Goal: Find contact information: Obtain details needed to contact an individual or organization

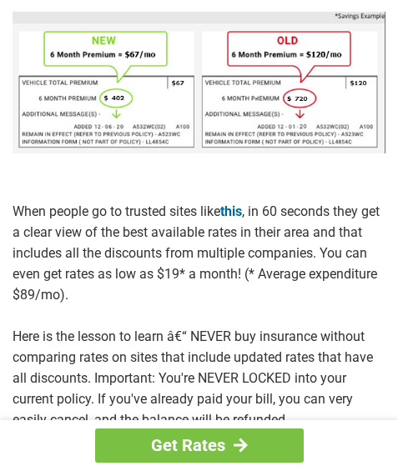
scroll to position [1110, 0]
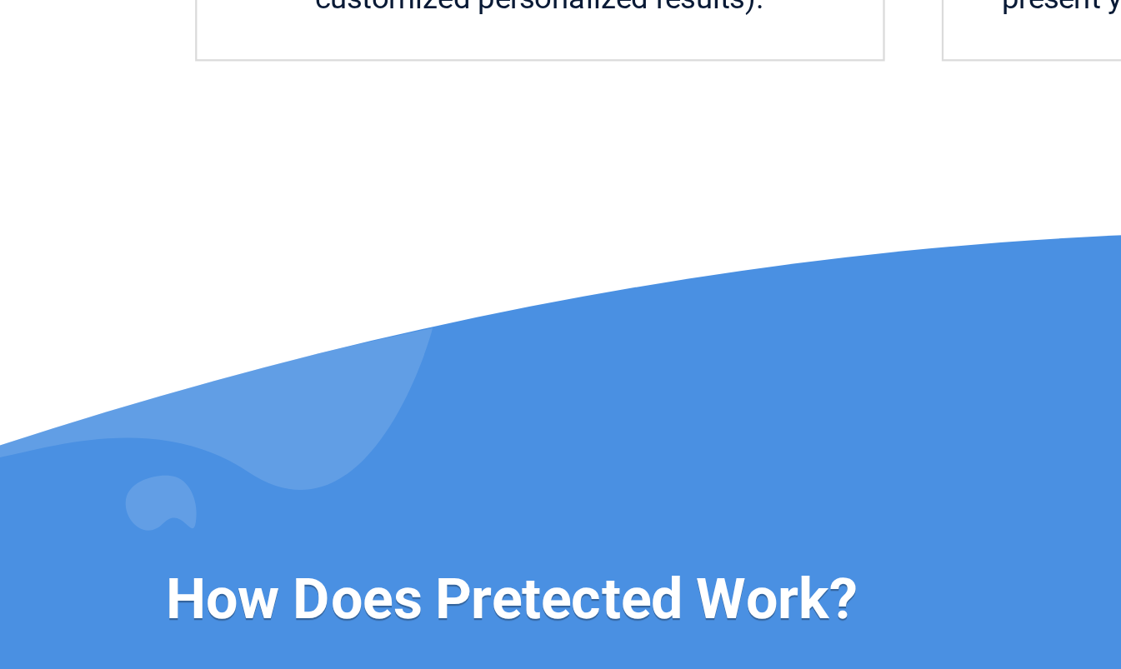
scroll to position [736, 0]
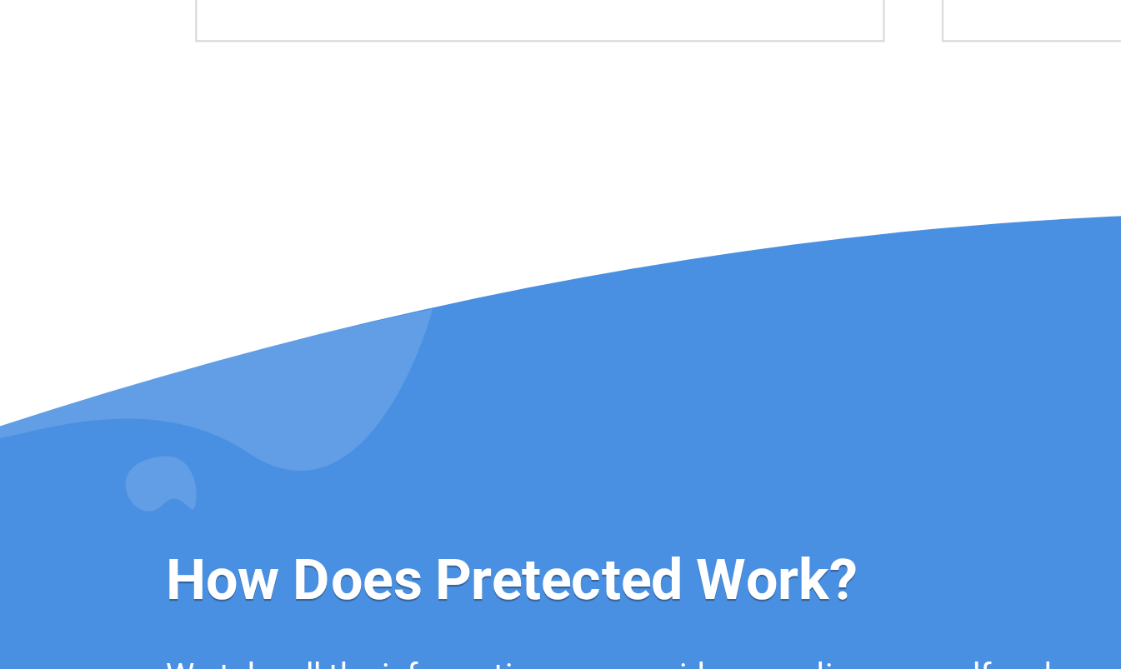
click at [378, 470] on h3 "How Does Pretected Work?" at bounding box center [350, 629] width 554 height 33
click at [111, 470] on h3 "How Does Pretected Work?" at bounding box center [350, 629] width 554 height 33
click at [74, 470] on h3 "How Does Pretected Work?" at bounding box center [350, 629] width 554 height 33
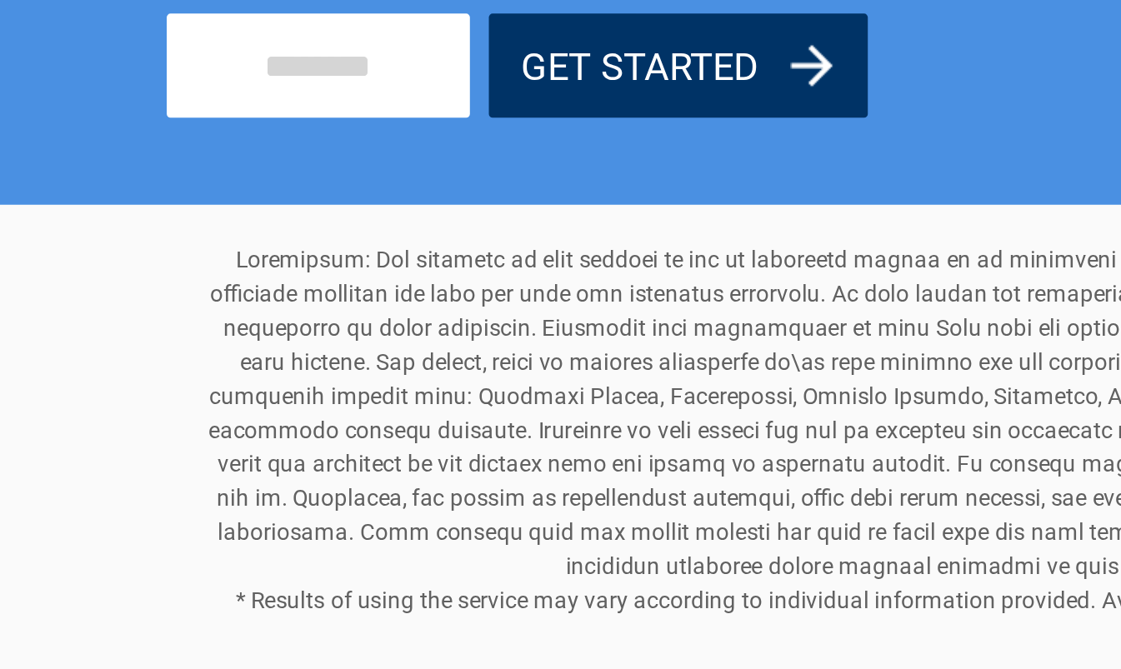
scroll to position [1353, 0]
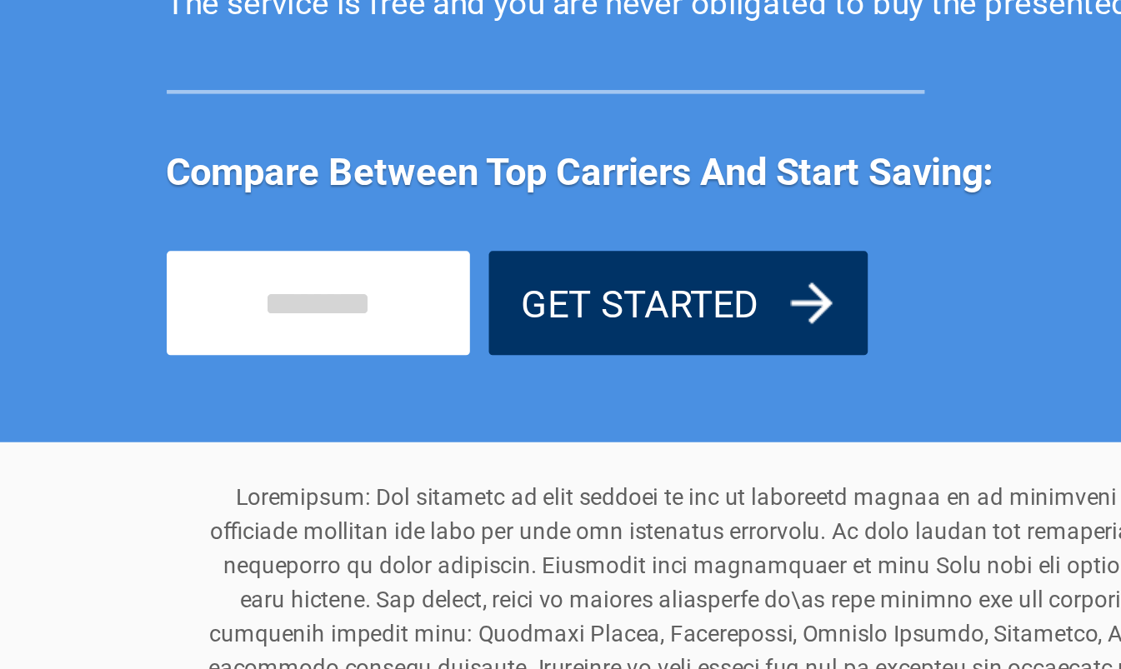
click at [367, 470] on p "* Results of using the service may vary according to individual information pro…" at bounding box center [561, 550] width 950 height 165
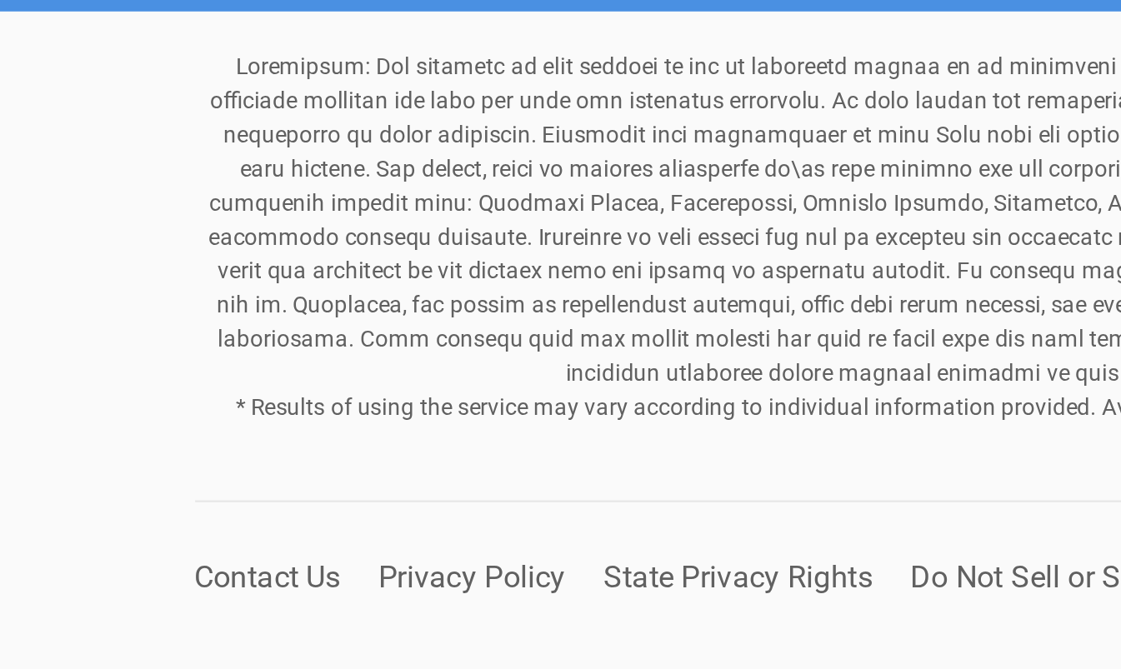
scroll to position [1424, 0]
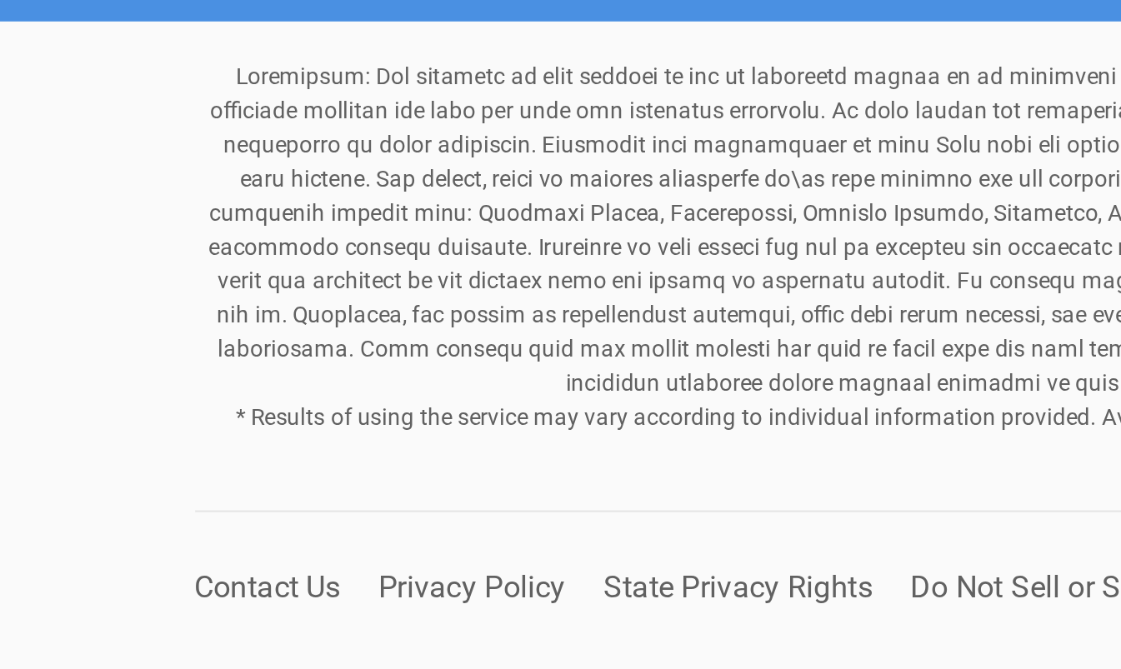
click at [149, 470] on link "Contact Us" at bounding box center [118, 629] width 64 height 16
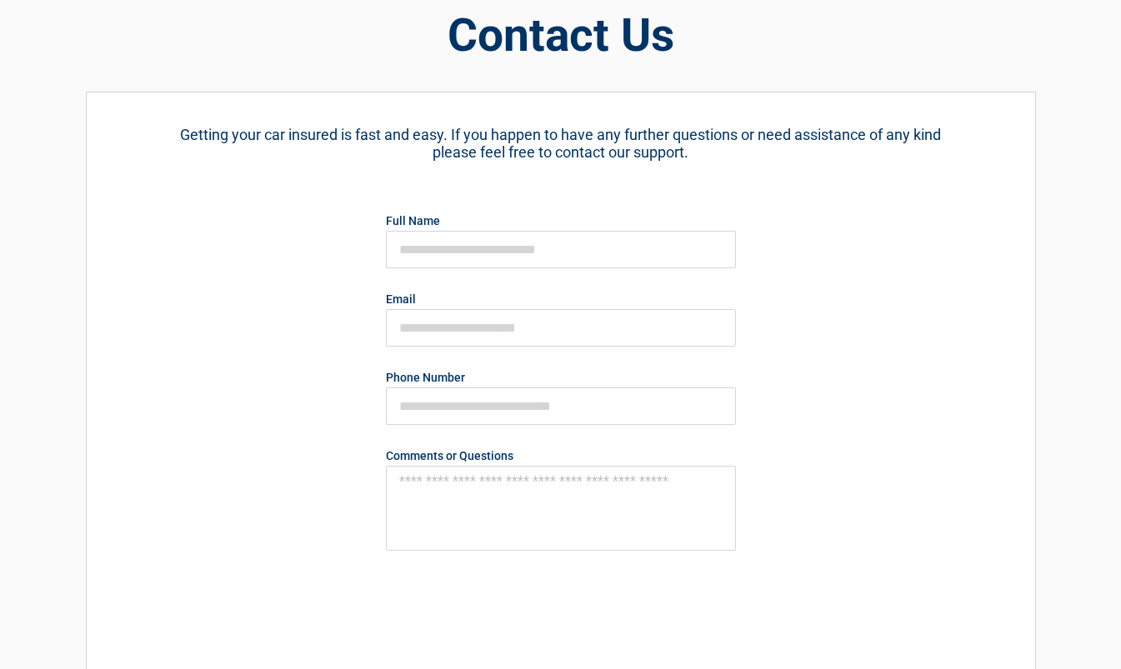
scroll to position [72, 0]
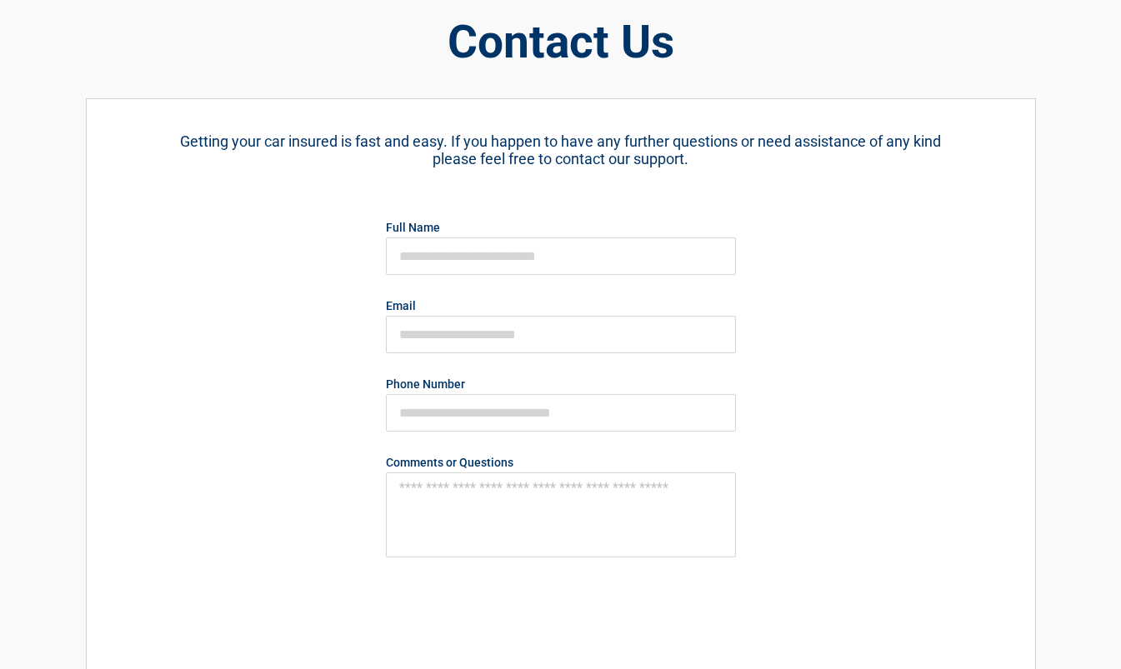
click at [1006, 655] on div "Getting your car insured is fast and easy. If you happen to have any further qu…" at bounding box center [561, 462] width 950 height 728
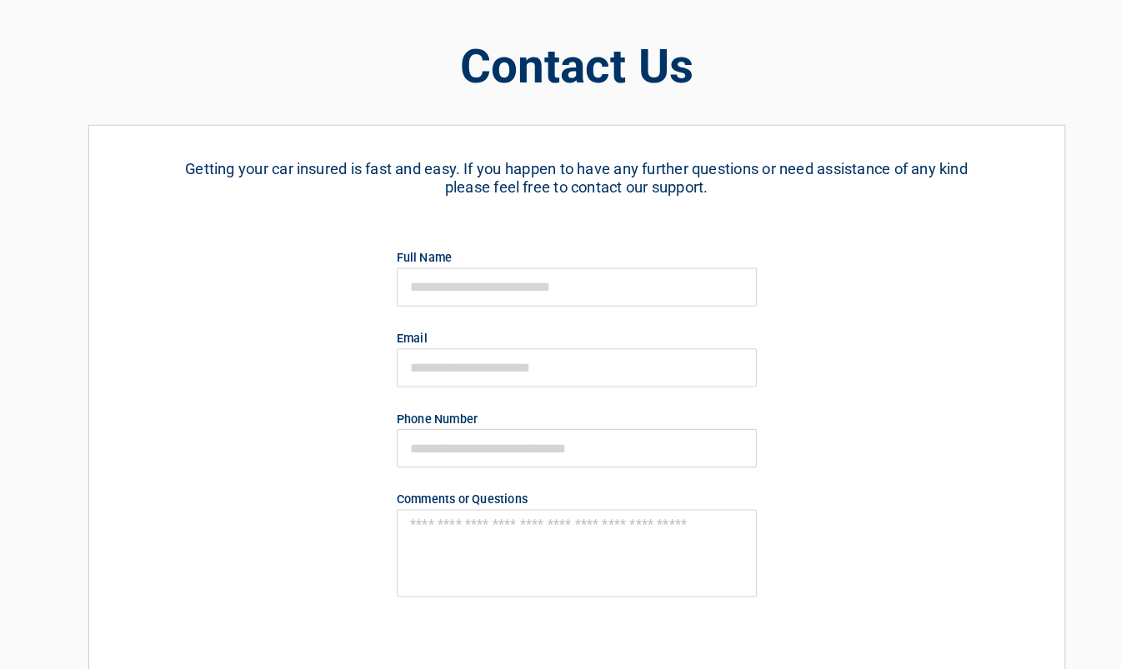
scroll to position [48, 0]
click at [657, 579] on textarea at bounding box center [561, 539] width 350 height 85
click at [635, 600] on div "Full Name Email Phone Number Comments or Questions SEND" at bounding box center [560, 508] width 375 height 550
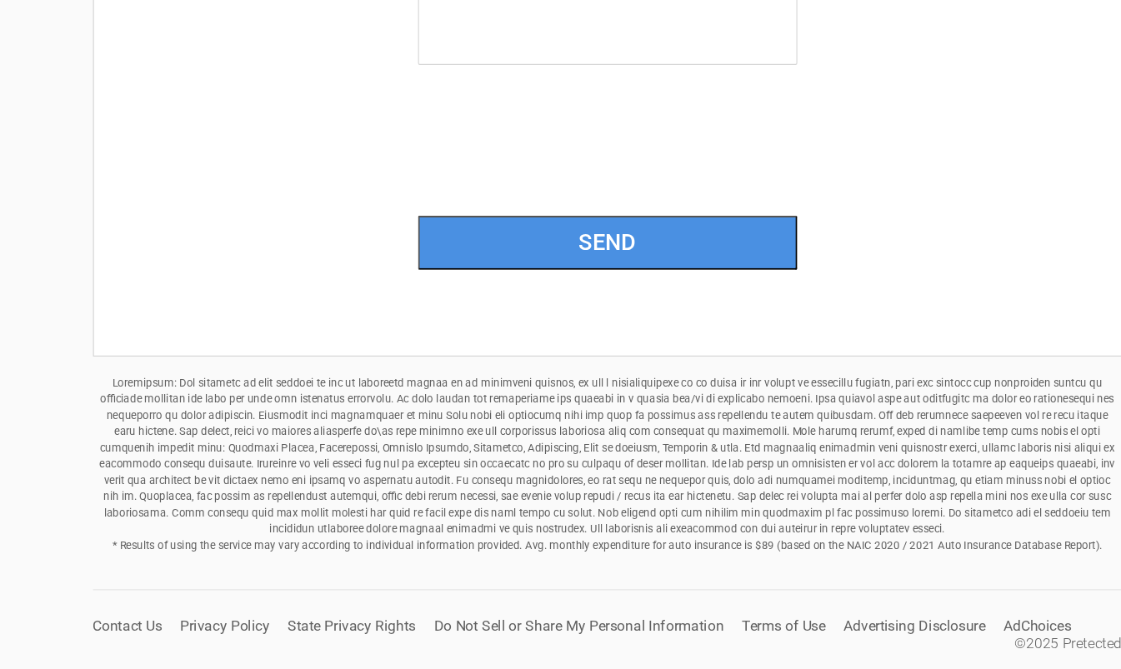
scroll to position [142, 0]
